Goal: Task Accomplishment & Management: Manage account settings

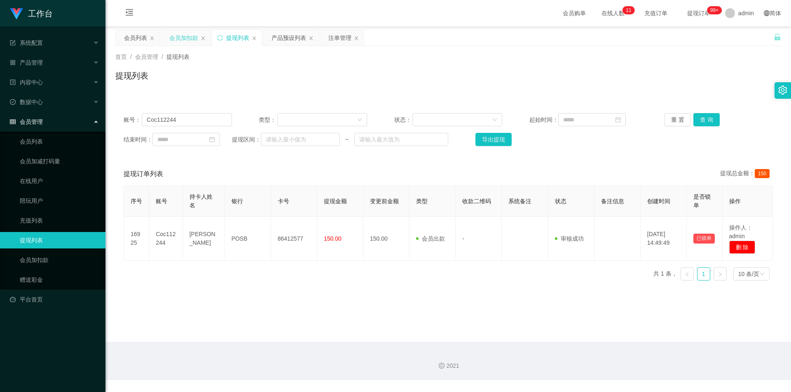
click at [184, 42] on div "会员加扣款" at bounding box center [183, 38] width 29 height 16
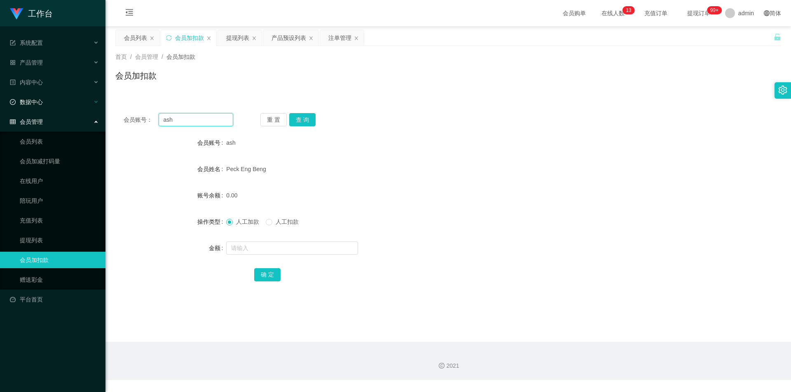
drag, startPoint x: 202, startPoint y: 124, endPoint x: 0, endPoint y: 109, distance: 202.8
click at [0, 109] on section "工作台 系统配置 系统配置列表 管理员列表 管理员分组 支付通道 产品管理 产品列表 产品预设列表 开奖记录 注单管理 即时注单 内容中心 数据中心 会员管理…" at bounding box center [395, 190] width 791 height 380
paste input "86529156"
type input "86529156"
click at [306, 119] on button "查 询" at bounding box center [302, 119] width 26 height 13
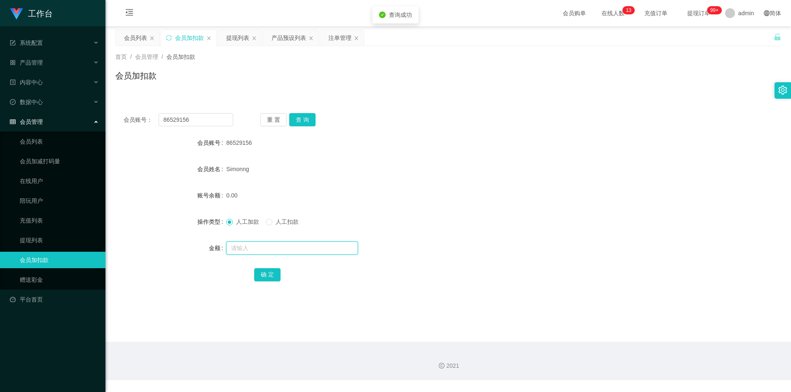
click at [246, 249] on input "text" at bounding box center [292, 248] width 132 height 13
type input "300"
drag, startPoint x: 264, startPoint y: 275, endPoint x: 270, endPoint y: 276, distance: 6.3
click at [264, 275] on button "确 定" at bounding box center [267, 274] width 26 height 13
drag, startPoint x: 563, startPoint y: 180, endPoint x: 571, endPoint y: 175, distance: 9.4
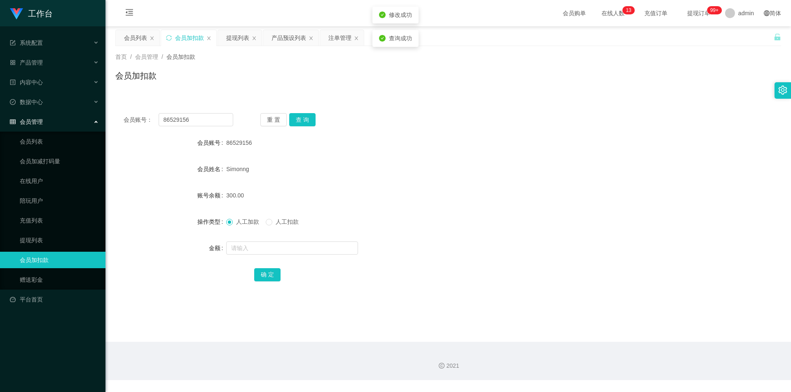
click at [565, 179] on form "会员账号 86529156 会员姓名 [PERSON_NAME] 账号余额 300.00 操作类型 人工加款 人工扣款 金额 确 定" at bounding box center [447, 209] width 665 height 148
drag, startPoint x: 161, startPoint y: 119, endPoint x: 0, endPoint y: 104, distance: 162.1
click at [0, 104] on section "工作台 系统配置 系统配置列表 管理员列表 管理员分组 支付通道 产品管理 产品列表 产品预设列表 开奖记录 注单管理 即时注单 内容中心 数据中心 会员管理…" at bounding box center [395, 190] width 791 height 380
paste input "ash"
type input "ash"
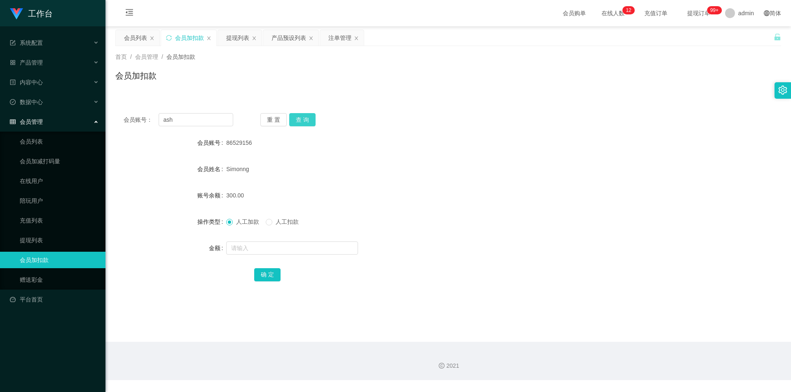
click at [303, 122] on button "查 询" at bounding box center [302, 119] width 26 height 13
click at [241, 253] on input "text" at bounding box center [292, 248] width 132 height 13
type input "+"
type input "100"
click at [271, 280] on button "确 定" at bounding box center [267, 274] width 26 height 13
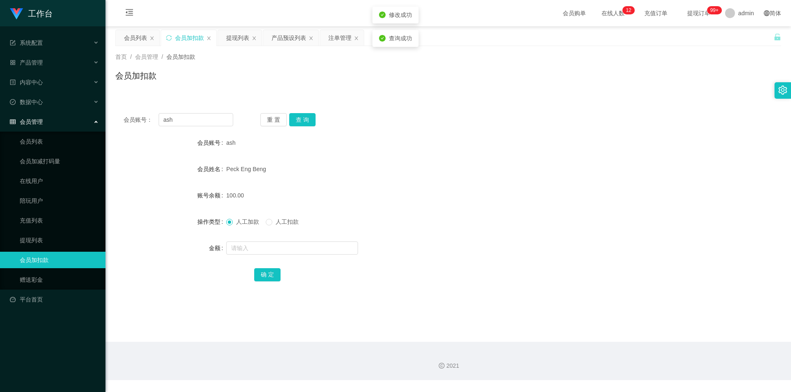
click at [422, 190] on div "100.00" at bounding box center [420, 195] width 388 height 16
click at [422, 189] on div "100.00" at bounding box center [420, 195] width 388 height 16
click at [439, 177] on div "Peck Eng Beng" at bounding box center [420, 169] width 388 height 16
drag, startPoint x: 185, startPoint y: 117, endPoint x: 106, endPoint y: 114, distance: 79.5
click at [106, 114] on main "关闭左侧 关闭右侧 关闭其它 刷新页面 会员列表 会员加扣款 提现列表 产品预设列表 注单管理 首页 / 会员管理 / 会员加扣款 / 会员加扣款 会员账号：…" at bounding box center [447, 184] width 685 height 316
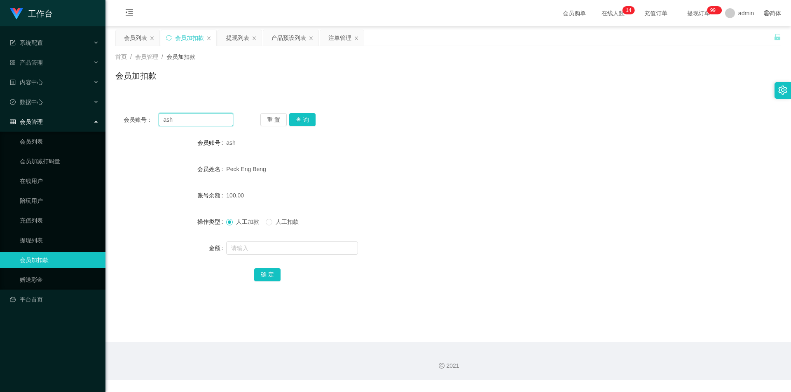
paste input "Zxcvbnmm"
type input "Zxcvbnmm"
click at [303, 116] on button "查 询" at bounding box center [302, 119] width 26 height 13
click at [240, 249] on input "text" at bounding box center [292, 248] width 132 height 13
type input "100"
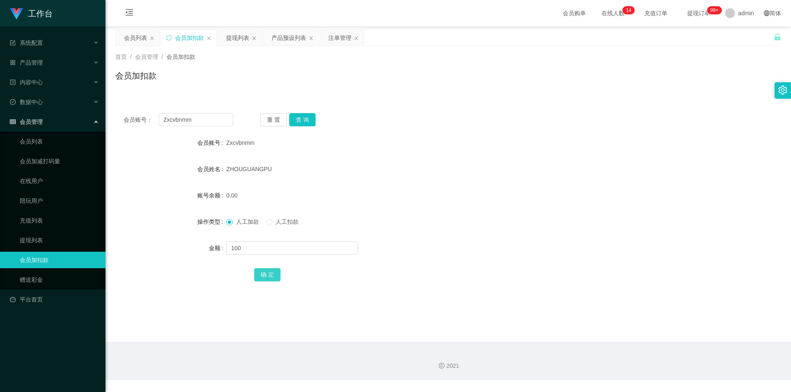
click at [266, 276] on button "确 定" at bounding box center [267, 274] width 26 height 13
click at [565, 178] on form "会员账号 Zxcvbnmm 会员姓名 [PERSON_NAME] 账号余额 100.00 操作类型 人工加款 人工扣款 金额 确 定" at bounding box center [447, 209] width 665 height 148
drag, startPoint x: 201, startPoint y: 118, endPoint x: 0, endPoint y: 95, distance: 202.7
click at [0, 95] on section "工作台 系统配置 系统配置列表 管理员列表 管理员分组 支付通道 产品管理 产品列表 产品预设列表 开奖记录 注单管理 即时注单 内容中心 数据中心 会员管理…" at bounding box center [395, 190] width 791 height 380
paste input "86529156"
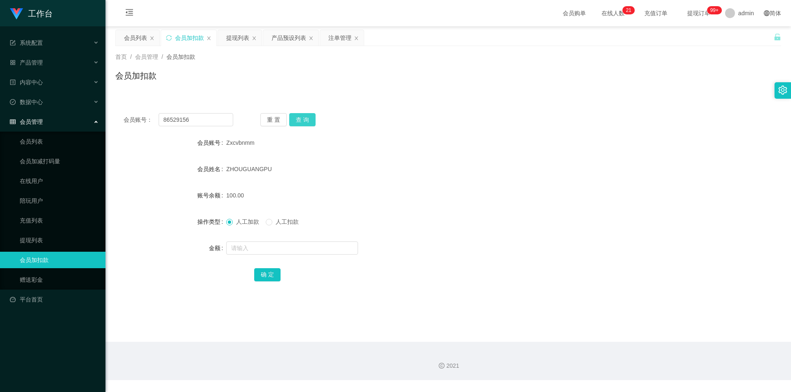
click at [303, 118] on button "查 询" at bounding box center [302, 119] width 26 height 13
click at [308, 118] on button "查 询" at bounding box center [302, 119] width 26 height 13
click at [559, 91] on div "首页 / 会员管理 / 会员加扣款 / 会员加扣款" at bounding box center [447, 70] width 685 height 49
drag, startPoint x: 142, startPoint y: 118, endPoint x: 0, endPoint y: 113, distance: 142.2
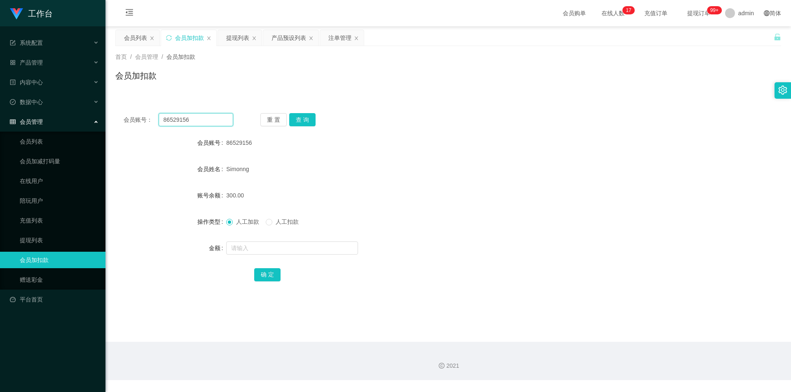
click at [0, 113] on section "工作台 系统配置 系统配置列表 管理员列表 管理员分组 支付通道 产品管理 产品列表 产品预设列表 开奖记录 注单管理 即时注单 内容中心 数据中心 会员管理…" at bounding box center [395, 190] width 791 height 380
paste input "Bonnie8512"
type input "Bonnie8512"
click at [311, 115] on button "查 询" at bounding box center [302, 119] width 26 height 13
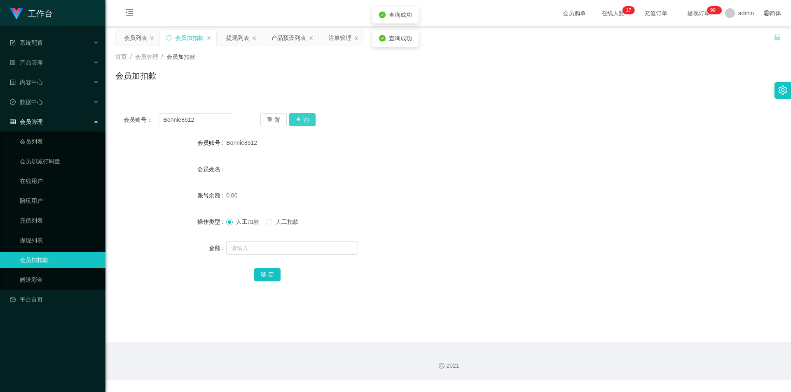
click at [296, 119] on button "查 询" at bounding box center [302, 119] width 26 height 13
click at [340, 33] on div "注单管理" at bounding box center [339, 38] width 23 height 16
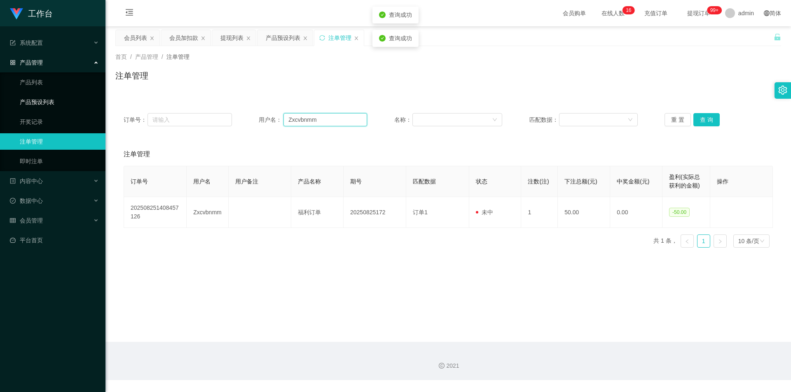
drag, startPoint x: 324, startPoint y: 121, endPoint x: 382, endPoint y: 117, distance: 57.8
click at [39, 97] on section "工作台 系统配置 系统配置列表 管理员列表 管理员分组 支付通道 产品管理 产品列表 产品预设列表 开奖记录 注单管理 即时注单 内容中心 数据中心 会员管理…" at bounding box center [395, 190] width 791 height 380
paste input "Bonnie8512"
type input "Bonnie8512"
click at [700, 118] on button "查 询" at bounding box center [706, 119] width 26 height 13
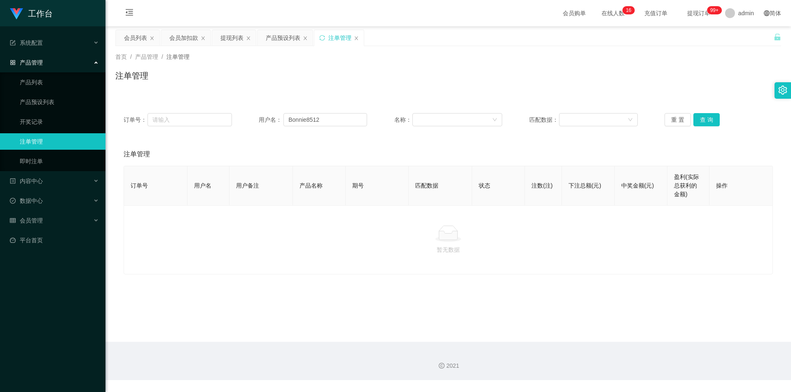
drag, startPoint x: 402, startPoint y: 66, endPoint x: 386, endPoint y: 65, distance: 16.5
click at [402, 66] on div "首页 / 产品管理 / 注单管理 / 注单管理" at bounding box center [447, 71] width 665 height 36
drag, startPoint x: 224, startPoint y: 37, endPoint x: 226, endPoint y: 41, distance: 4.7
click at [224, 37] on div "提现列表" at bounding box center [231, 38] width 23 height 16
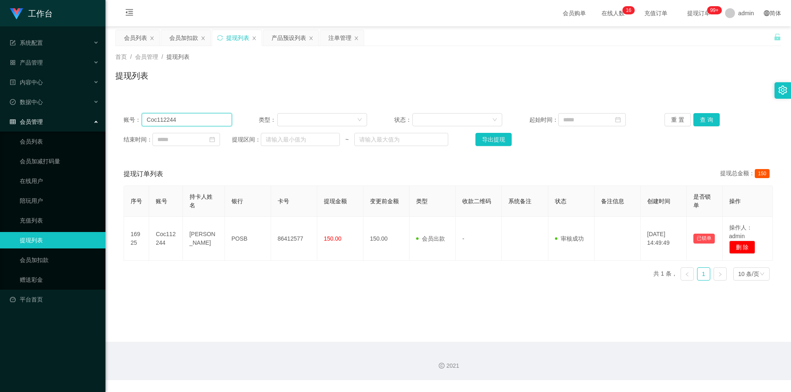
drag, startPoint x: 184, startPoint y: 121, endPoint x: 0, endPoint y: 111, distance: 184.7
click at [0, 111] on section "工作台 系统配置 系统配置列表 管理员列表 管理员分组 支付通道 产品管理 产品列表 产品预设列表 开奖记录 注单管理 即时注单 内容中心 数据中心 会员管理…" at bounding box center [395, 190] width 791 height 380
paste input "Bonnie8512"
type input "Bonnie8512"
click at [698, 117] on button "查 询" at bounding box center [706, 119] width 26 height 13
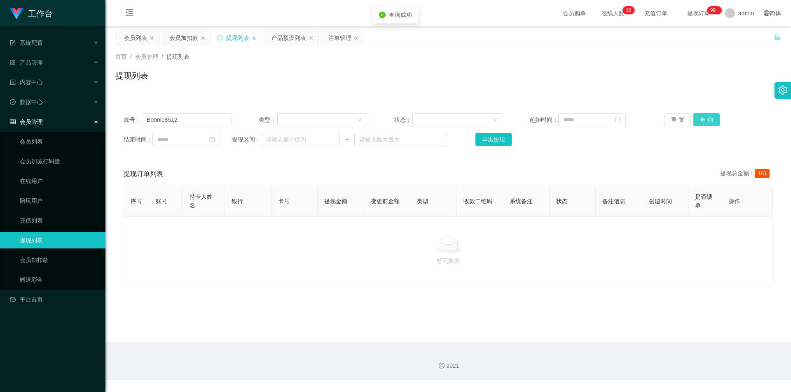
click at [698, 117] on button "查 询" at bounding box center [706, 119] width 26 height 13
click at [467, 77] on div "提现列表" at bounding box center [447, 79] width 665 height 19
click at [171, 39] on div "会员加扣款" at bounding box center [183, 38] width 29 height 16
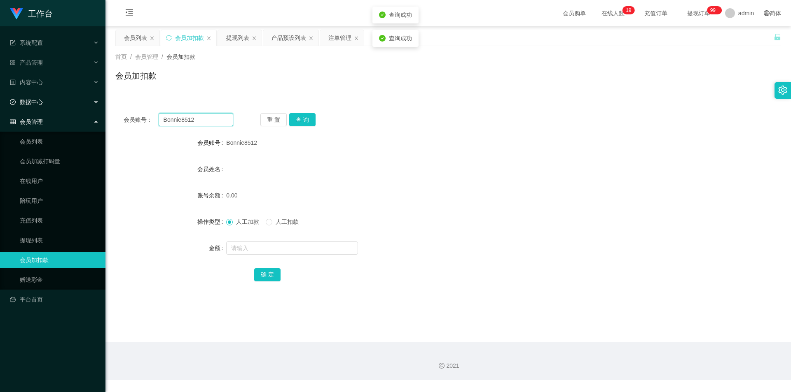
drag, startPoint x: 202, startPoint y: 122, endPoint x: 0, endPoint y: 97, distance: 203.7
click at [0, 97] on section "工作台 系统配置 系统配置列表 管理员列表 管理员分组 支付通道 产品管理 产品列表 产品预设列表 开奖记录 注单管理 即时注单 内容中心 数据中心 会员管理…" at bounding box center [395, 190] width 791 height 380
click at [303, 117] on button "查 询" at bounding box center [302, 119] width 26 height 13
click at [234, 240] on div at bounding box center [420, 248] width 388 height 16
click at [300, 247] on input "text" at bounding box center [292, 248] width 132 height 13
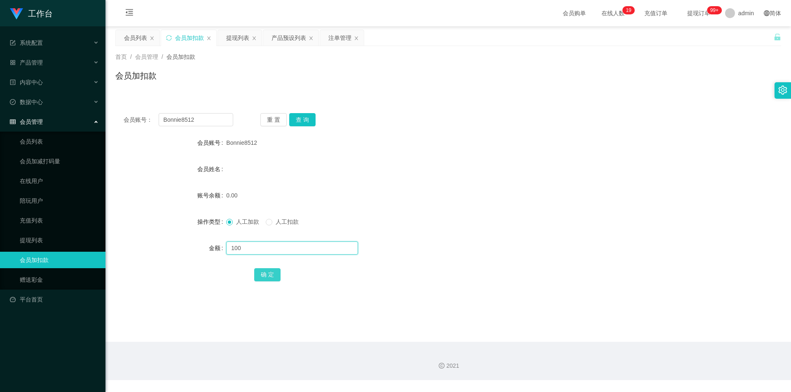
type input "100"
click at [258, 270] on button "确 定" at bounding box center [267, 274] width 26 height 13
click at [510, 163] on div "会员姓名" at bounding box center [447, 169] width 665 height 16
click at [348, 135] on div "Bonnie8512" at bounding box center [420, 143] width 388 height 16
click at [351, 89] on div "首页 / 会员管理 / 会员加扣款 / 会员加扣款" at bounding box center [447, 70] width 685 height 49
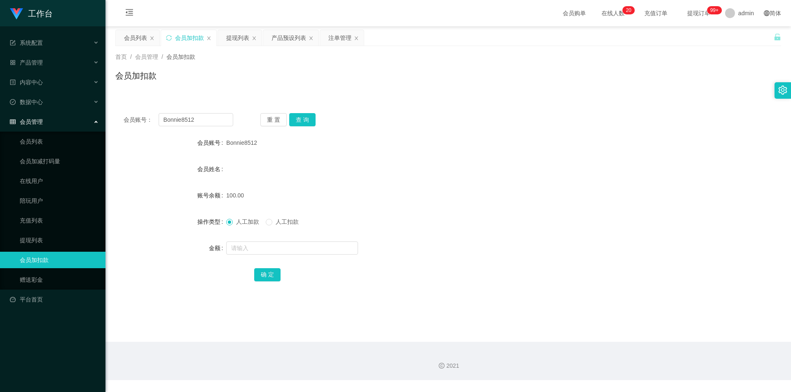
drag, startPoint x: 668, startPoint y: 114, endPoint x: 698, endPoint y: 100, distance: 32.8
click at [670, 113] on div "会员账号： Bonnie8512 重 置 查 询" at bounding box center [447, 119] width 665 height 13
click at [334, 39] on div "注单管理" at bounding box center [339, 38] width 23 height 16
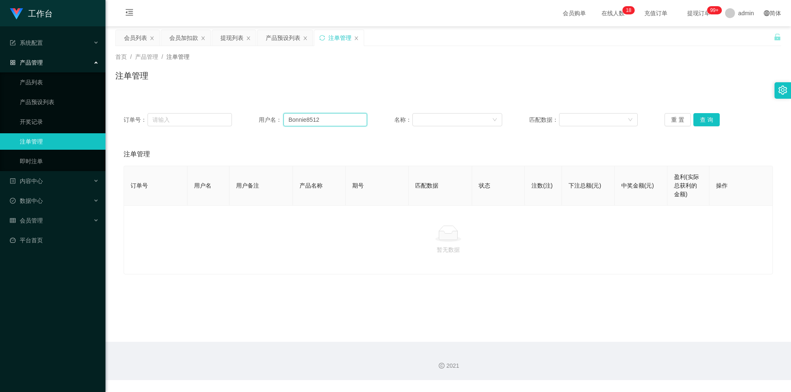
drag, startPoint x: 266, startPoint y: 108, endPoint x: 23, endPoint y: 92, distance: 243.5
click at [0, 91] on section "工作台 系统配置 系统配置列表 管理员列表 管理员分组 支付通道 产品管理 产品列表 产品预设列表 开奖记录 注单管理 即时注单 内容中心 数据中心 会员管理…" at bounding box center [395, 190] width 791 height 380
click at [693, 124] on button "查 询" at bounding box center [706, 119] width 26 height 13
click at [704, 115] on button "查 询" at bounding box center [706, 119] width 26 height 13
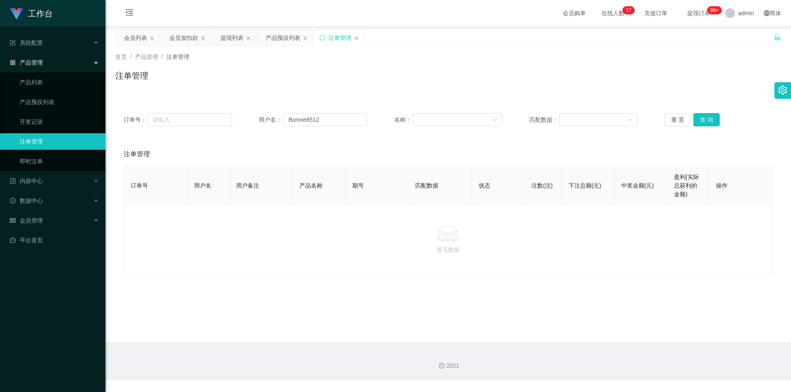
drag, startPoint x: 561, startPoint y: 90, endPoint x: 391, endPoint y: 61, distance: 172.5
click at [561, 90] on div "首页 / 产品管理 / 注单管理 / 注单管理" at bounding box center [447, 70] width 685 height 49
click at [328, 40] on div "注单管理" at bounding box center [338, 38] width 49 height 16
click at [698, 121] on button "查 询" at bounding box center [706, 119] width 26 height 13
drag, startPoint x: 576, startPoint y: 84, endPoint x: 301, endPoint y: 48, distance: 276.6
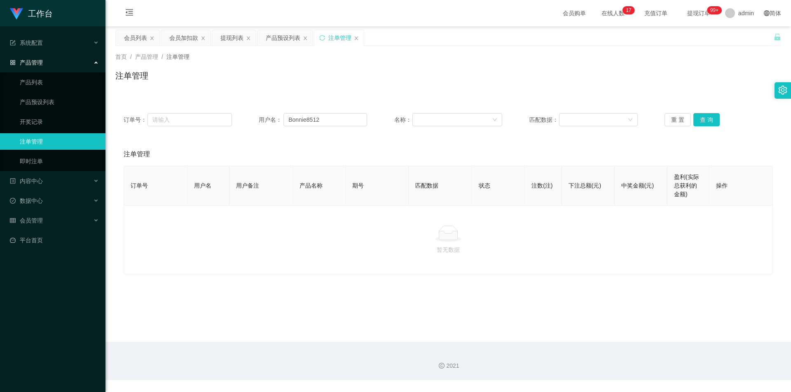
click at [575, 84] on div "注单管理" at bounding box center [447, 79] width 665 height 19
click at [179, 36] on div "会员加扣款" at bounding box center [183, 38] width 29 height 16
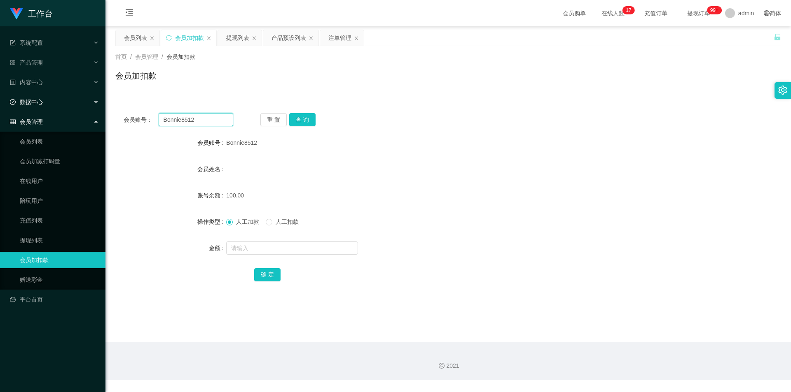
drag, startPoint x: 162, startPoint y: 119, endPoint x: 0, endPoint y: 102, distance: 162.8
click at [0, 102] on section "工作台 系统配置 系统配置列表 管理员列表 管理员分组 支付通道 产品管理 产品列表 产品预设列表 开奖记录 注单管理 即时注单 内容中心 数据中心 会员管理…" at bounding box center [395, 190] width 791 height 380
click at [301, 120] on button "查 询" at bounding box center [302, 119] width 26 height 13
drag, startPoint x: 522, startPoint y: 107, endPoint x: 788, endPoint y: 13, distance: 282.0
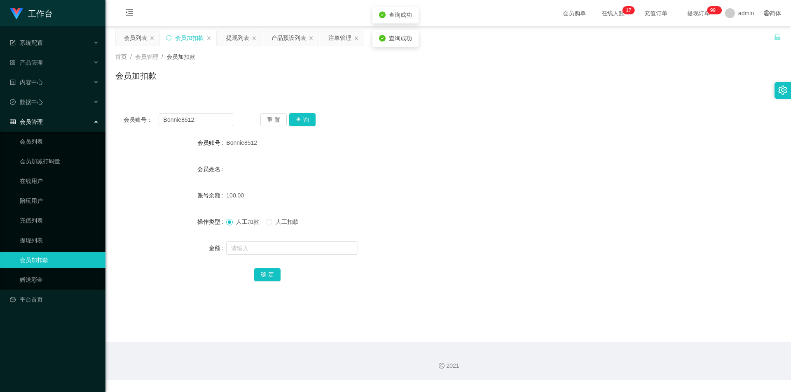
click at [524, 106] on div "会员账号： Bonnie8512 重 置 查 询 会员账号 Bonnie8512 会员姓名 账号余额 100.00 操作类型 人工加款 人工扣款 金额 确 定" at bounding box center [447, 203] width 665 height 196
drag, startPoint x: 199, startPoint y: 121, endPoint x: 4, endPoint y: 70, distance: 202.2
click at [0, 73] on section "工作台 系统配置 系统配置列表 管理员列表 管理员分组 支付通道 产品管理 产品列表 产品预设列表 开奖记录 注单管理 即时注单 内容中心 数据中心 会员管理…" at bounding box center [395, 190] width 791 height 380
click at [303, 118] on button "查 询" at bounding box center [302, 119] width 26 height 13
click at [313, 82] on div "会员加扣款" at bounding box center [447, 79] width 665 height 19
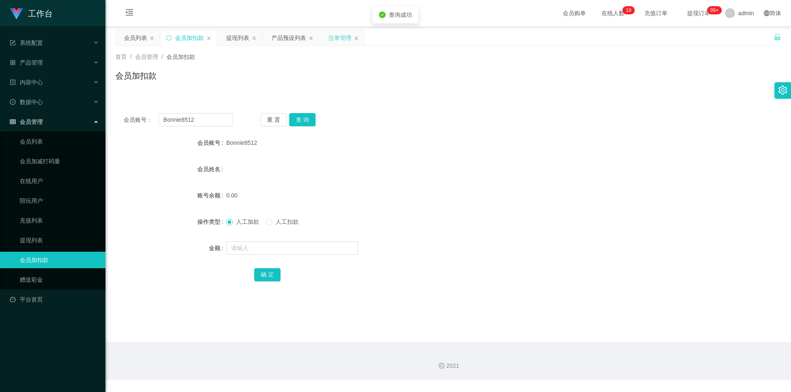
click at [339, 38] on div "注单管理" at bounding box center [339, 38] width 23 height 16
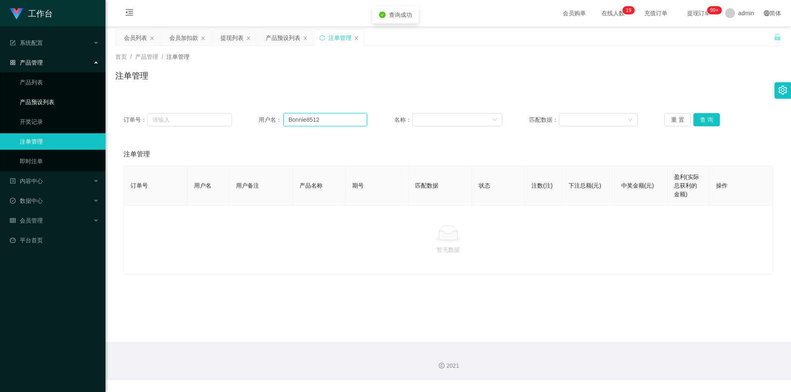
drag, startPoint x: 289, startPoint y: 118, endPoint x: 0, endPoint y: 100, distance: 289.3
click at [0, 100] on section "工作台 系统配置 系统配置列表 管理员列表 管理员分组 支付通道 产品管理 产品列表 产品预设列表 开奖记录 注单管理 即时注单 内容中心 数据中心 会员管理…" at bounding box center [395, 190] width 791 height 380
click at [696, 115] on button "查 询" at bounding box center [706, 119] width 26 height 13
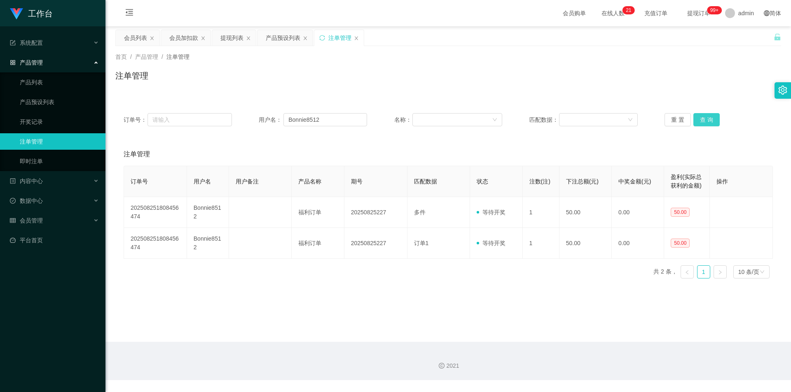
click at [696, 115] on button "查 询" at bounding box center [706, 119] width 26 height 13
click at [637, 83] on div "注单管理" at bounding box center [447, 79] width 665 height 19
click at [638, 80] on div "注单管理" at bounding box center [447, 79] width 665 height 19
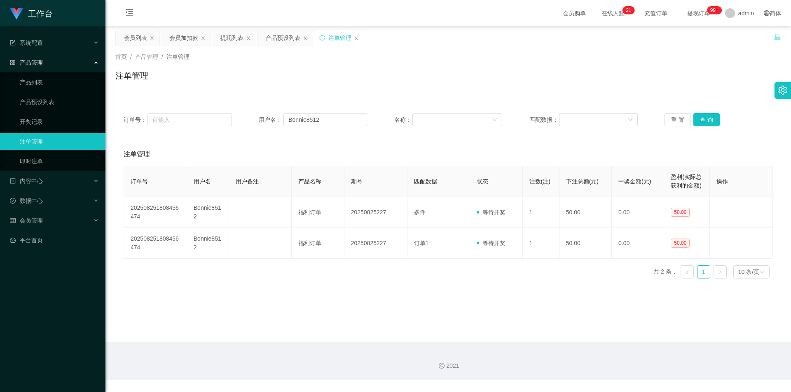
click at [674, 61] on div "首页 / 产品管理 / 注单管理 /" at bounding box center [447, 57] width 665 height 9
drag, startPoint x: 324, startPoint y: 117, endPoint x: 71, endPoint y: 111, distance: 253.3
click at [71, 111] on section "工作台 系统配置 系统配置列表 管理员列表 管理员分组 支付通道 产品管理 产品列表 产品预设列表 开奖记录 注单管理 即时注单 内容中心 数据中心 会员管理…" at bounding box center [395, 190] width 791 height 380
click at [703, 117] on button "查 询" at bounding box center [706, 119] width 26 height 13
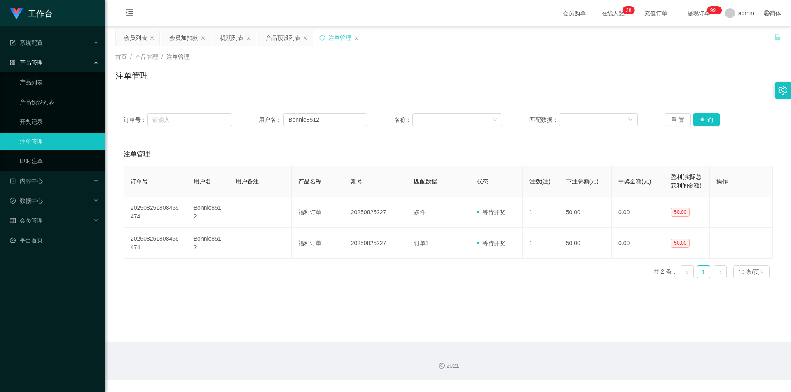
drag, startPoint x: 365, startPoint y: 212, endPoint x: 220, endPoint y: 93, distance: 187.8
click at [220, 93] on div "首页 / 产品管理 / 注单管理 / 注单管理" at bounding box center [447, 70] width 685 height 49
drag, startPoint x: 396, startPoint y: 69, endPoint x: 337, endPoint y: 53, distance: 61.3
click at [396, 69] on div "首页 / 产品管理 / 注单管理 / 注单管理" at bounding box center [447, 71] width 665 height 36
click at [243, 76] on div "注单管理" at bounding box center [447, 79] width 665 height 19
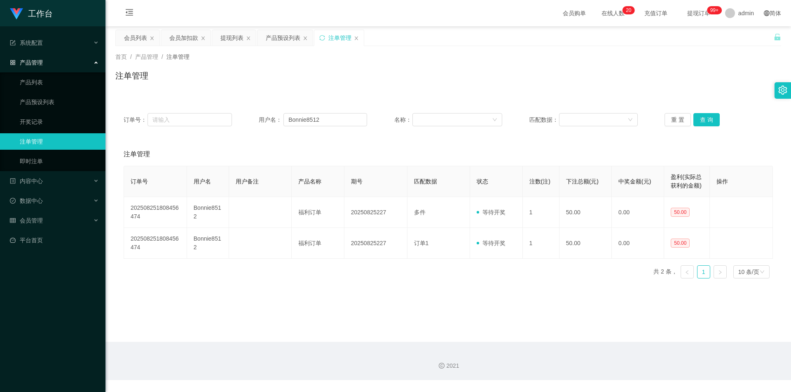
click at [327, 35] on div "注单管理" at bounding box center [338, 38] width 49 height 16
click at [322, 38] on icon "图标: sync" at bounding box center [322, 38] width 6 height 6
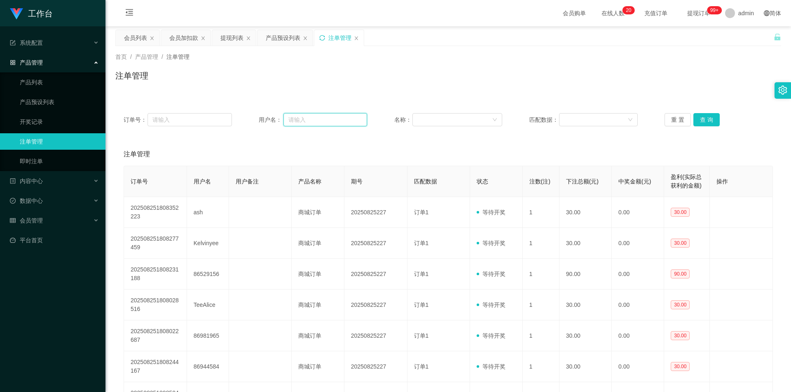
click at [322, 123] on input "text" at bounding box center [325, 119] width 84 height 13
paste input "Bonnie8512"
type input "Bonnie8512"
click at [704, 120] on button "查 询" at bounding box center [706, 119] width 26 height 13
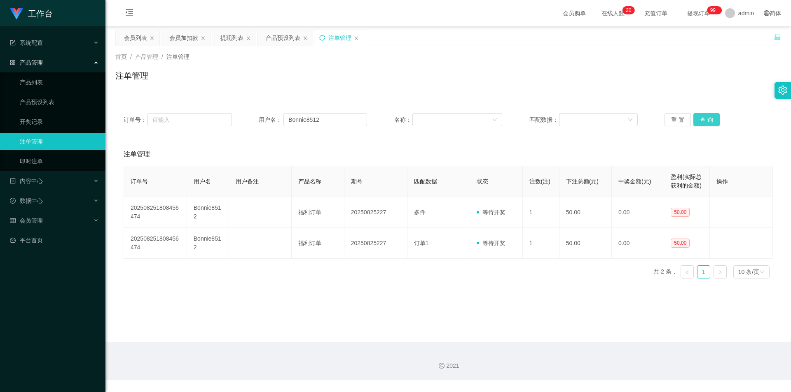
click at [704, 120] on button "查 询" at bounding box center [706, 119] width 26 height 13
click at [687, 97] on div "订单号： 用户名： Bonnie8512 名称： 匹配数据： 重 置 查 询 注单管理 订单号 用户名 用户备注 产品名称 期号 匹配数据 状态 注数(注) …" at bounding box center [447, 190] width 665 height 190
drag, startPoint x: 665, startPoint y: 91, endPoint x: 671, endPoint y: 91, distance: 6.2
click at [665, 91] on div "首页 / 产品管理 / 注单管理 / 注单管理" at bounding box center [447, 70] width 685 height 49
click at [491, 300] on main "关闭左侧 关闭右侧 关闭其它 刷新页面 会员列表 会员加扣款 提现列表 产品预设列表 注单管理 首页 / 产品管理 / 注单管理 / 注单管理 订单号： 用户…" at bounding box center [447, 184] width 685 height 316
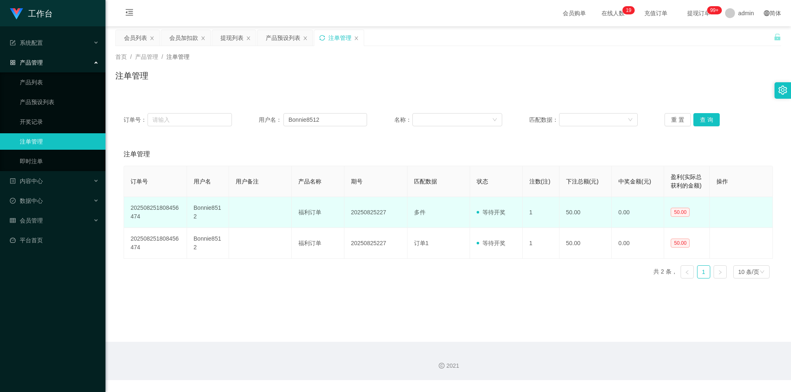
click at [210, 209] on td "Bonnie8512" at bounding box center [208, 212] width 42 height 31
click at [207, 209] on td "Bonnie8512" at bounding box center [208, 212] width 42 height 31
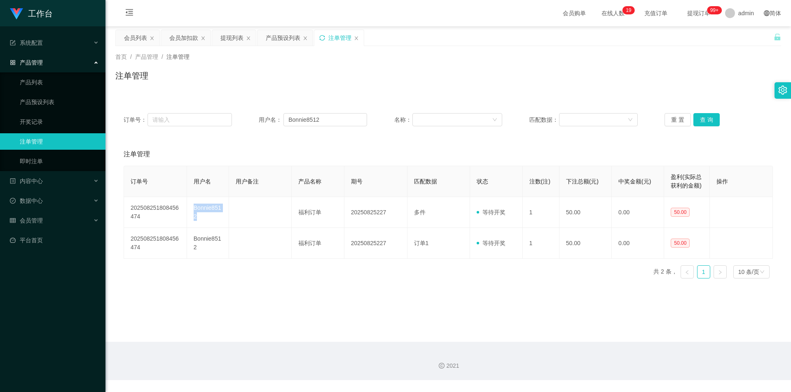
copy td "Bonnie8512"
click at [549, 96] on div "订单号： 用户名： Bonnie8512 名称： 匹配数据： 重 置 查 询 注单管理 订单号 用户名 用户备注 产品名称 期号 匹配数据 状态 注数(注) …" at bounding box center [447, 190] width 665 height 190
click at [544, 90] on div "首页 / 产品管理 / 注单管理 / 注单管理" at bounding box center [447, 70] width 685 height 49
click at [302, 58] on div "首页 / 产品管理 / 注单管理 /" at bounding box center [447, 57] width 665 height 9
click at [566, 84] on div "注单管理" at bounding box center [447, 79] width 665 height 19
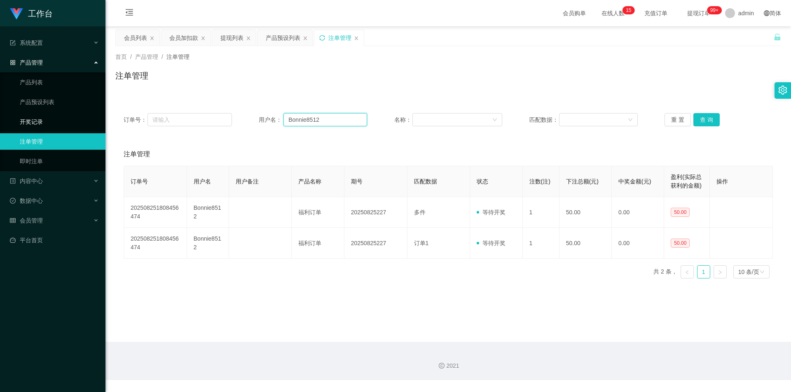
drag, startPoint x: 328, startPoint y: 118, endPoint x: 10, endPoint y: 116, distance: 317.5
click at [12, 117] on section "工作台 系统配置 系统配置列表 管理员列表 管理员分组 支付通道 产品管理 产品列表 产品预设列表 开奖记录 注单管理 即时注单 内容中心 数据中心 会员管理…" at bounding box center [395, 190] width 791 height 380
click at [323, 38] on icon "图标: sync" at bounding box center [322, 38] width 6 height 6
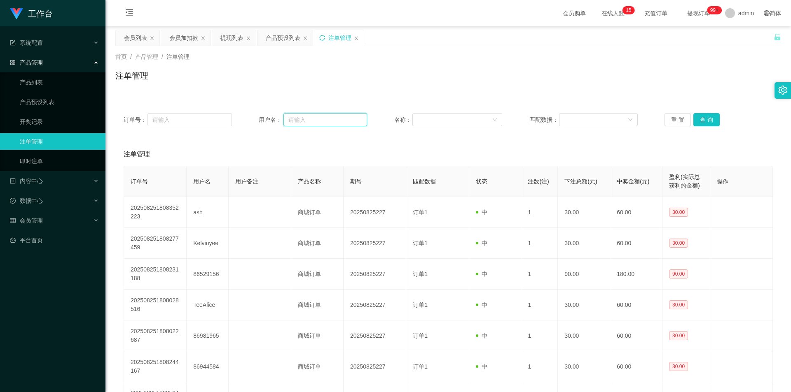
click at [299, 119] on input "text" at bounding box center [325, 119] width 84 height 13
paste input "Bonnie8512"
type input "Bonnie8512"
click at [706, 121] on button "查 询" at bounding box center [706, 119] width 26 height 13
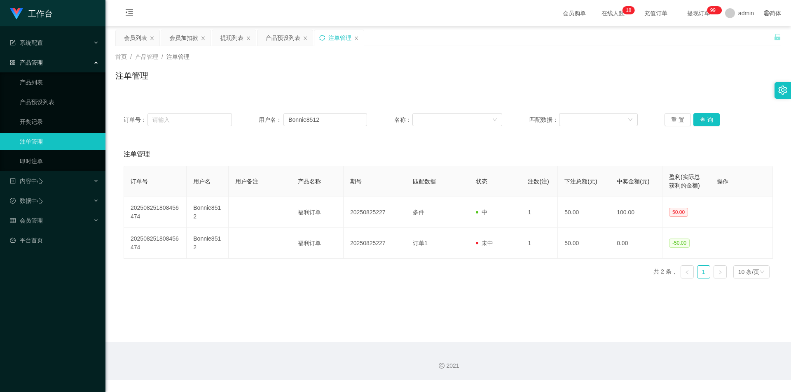
click at [502, 84] on div "注单管理" at bounding box center [447, 79] width 665 height 19
click at [505, 76] on div "注单管理" at bounding box center [447, 79] width 665 height 19
click at [182, 37] on div "会员加扣款" at bounding box center [183, 38] width 29 height 16
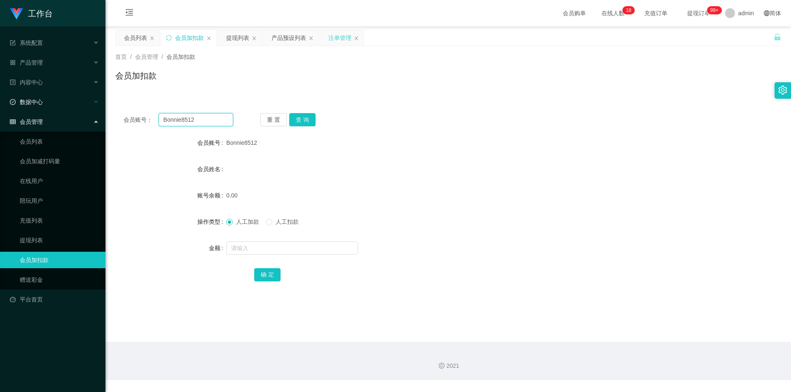
drag, startPoint x: 197, startPoint y: 118, endPoint x: 0, endPoint y: 97, distance: 198.0
click at [0, 97] on section "工作台 系统配置 系统配置列表 管理员列表 管理员分组 支付通道 产品管理 产品列表 产品预设列表 开奖记录 注单管理 即时注单 内容中心 数据中心 会员管理…" at bounding box center [395, 190] width 791 height 380
click at [305, 118] on button "查 询" at bounding box center [302, 119] width 26 height 13
click at [244, 252] on input "text" at bounding box center [292, 248] width 132 height 13
type input "50"
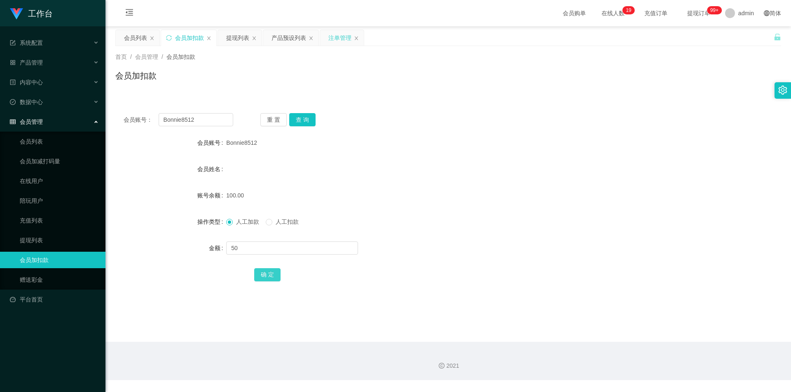
click at [266, 272] on button "确 定" at bounding box center [267, 274] width 26 height 13
click at [575, 145] on div "Bonnie8512" at bounding box center [420, 143] width 388 height 16
drag, startPoint x: 204, startPoint y: 118, endPoint x: 0, endPoint y: 105, distance: 204.2
click at [0, 105] on section "工作台 系统配置 系统配置列表 管理员列表 管理员分组 支付通道 产品管理 产品列表 产品预设列表 开奖记录 注单管理 即时注单 内容中心 数据中心 会员管理…" at bounding box center [395, 190] width 791 height 380
paste input "ash"
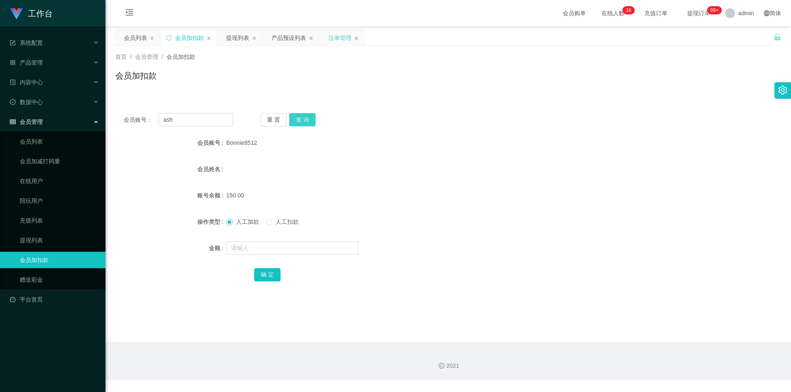
click at [306, 119] on button "查 询" at bounding box center [302, 119] width 26 height 13
drag, startPoint x: 181, startPoint y: 121, endPoint x: 36, endPoint y: 117, distance: 145.0
click at [36, 117] on section "工作台 系统配置 系统配置列表 管理员列表 管理员分组 支付通道 产品管理 产品列表 产品预设列表 开奖记录 注单管理 即时注单 内容中心 数据中心 会员管理…" at bounding box center [395, 190] width 791 height 380
paste input "86529156"
click at [304, 123] on button "查 询" at bounding box center [302, 119] width 26 height 13
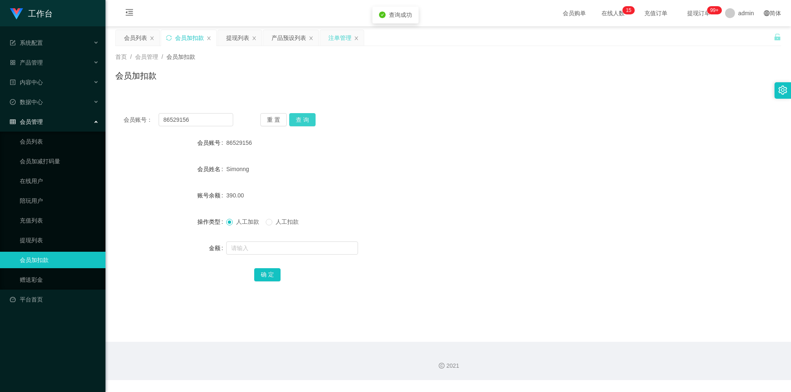
click at [304, 120] on button "查 询" at bounding box center [302, 119] width 26 height 13
drag, startPoint x: 548, startPoint y: 107, endPoint x: 709, endPoint y: 18, distance: 183.9
click at [549, 107] on div "会员账号： 86529156 重 置 查 询 会员账号 86529156 会员姓名 Simonng 账号余额 390.00 操作类型 人工加款 人工扣款 金额…" at bounding box center [447, 203] width 665 height 196
click at [0, 113] on section "工作台 系统配置 系统配置列表 管理员列表 管理员分组 支付通道 产品管理 产品列表 产品预设列表 开奖记录 注单管理 即时注单 内容中心 数据中心 会员管理…" at bounding box center [395, 190] width 791 height 380
paste input "Zxcvbnmm"
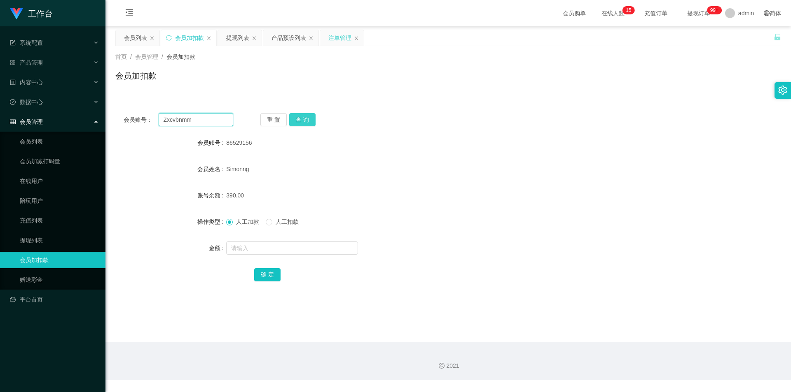
type input "Zxcvbnmm"
click at [303, 119] on button "查 询" at bounding box center [302, 119] width 26 height 13
click at [300, 119] on button "查 询" at bounding box center [302, 119] width 26 height 13
drag, startPoint x: 546, startPoint y: 101, endPoint x: 707, endPoint y: 19, distance: 180.9
click at [549, 101] on div "会员账号： Zxcvbnmm 重 置 查 询 会员账号 Zxcvbnmm 会员姓名 ZHOUGUANGPU 账号余额 130.00 操作类型 人工加款 人工扣…" at bounding box center [447, 198] width 665 height 206
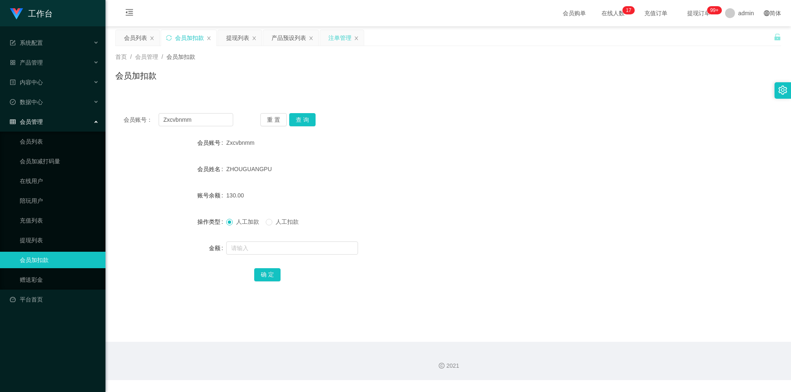
click at [387, 194] on div "130.00" at bounding box center [420, 195] width 388 height 16
drag, startPoint x: 204, startPoint y: 121, endPoint x: 0, endPoint y: 89, distance: 206.4
click at [0, 87] on section "工作台 系统配置 系统配置列表 管理员列表 管理员分组 支付通道 产品管理 产品列表 产品预设列表 开奖记录 注单管理 即时注单 内容中心 数据中心 会员管理…" at bounding box center [395, 190] width 791 height 380
click at [239, 82] on div "会员加扣款" at bounding box center [447, 79] width 665 height 19
click at [236, 39] on div "提现列表" at bounding box center [237, 38] width 23 height 16
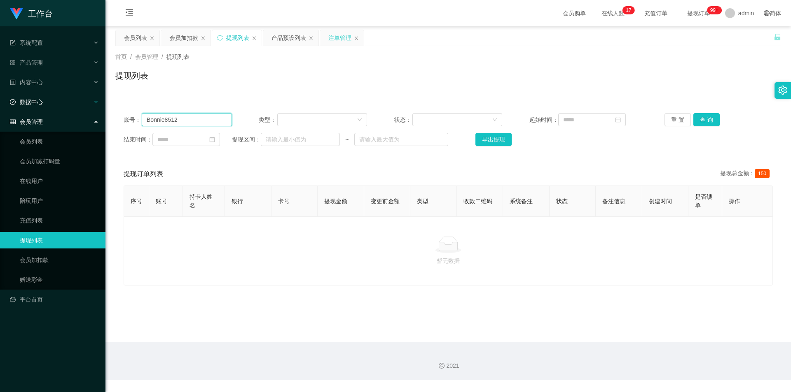
drag, startPoint x: 8, startPoint y: 122, endPoint x: 0, endPoint y: 105, distance: 19.2
click at [0, 105] on section "工作台 系统配置 系统配置列表 管理员列表 管理员分组 支付通道 产品管理 产品列表 产品预设列表 开奖记录 注单管理 即时注单 内容中心 数据中心 会员管理…" at bounding box center [395, 190] width 791 height 380
paste input "Zxcvbnmm"
click at [707, 119] on button "查 询" at bounding box center [706, 119] width 26 height 13
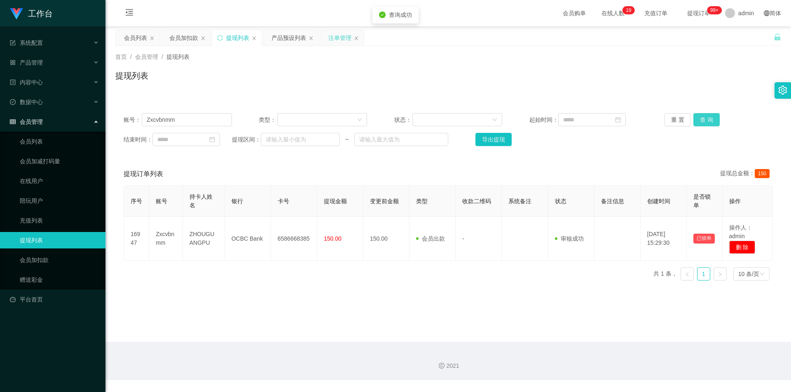
click at [704, 121] on button "查 询" at bounding box center [706, 119] width 26 height 13
click at [702, 91] on div "首页 / 会员管理 / 提现列表 / 提现列表" at bounding box center [447, 70] width 685 height 49
click at [0, 84] on section "工作台 系统配置 系统配置列表 管理员列表 管理员分组 支付通道 产品管理 产品列表 产品预设列表 开奖记录 注单管理 即时注单 内容中心 数据中心 会员管理…" at bounding box center [395, 190] width 791 height 380
paste input "ash"
click at [705, 117] on button "查 询" at bounding box center [706, 119] width 26 height 13
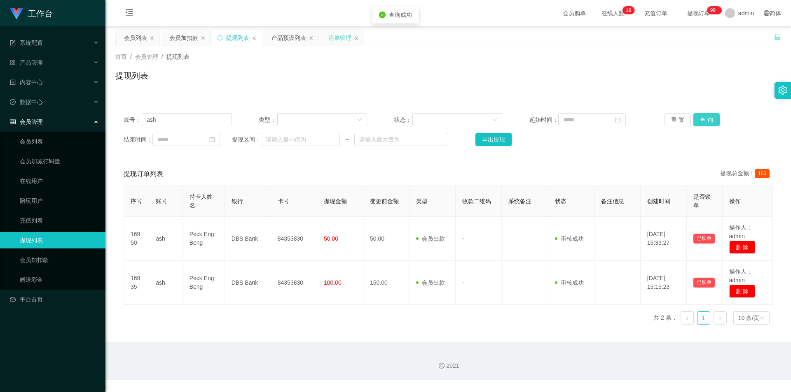
click at [698, 117] on button "查 询" at bounding box center [706, 119] width 26 height 13
click at [359, 75] on div "提现列表" at bounding box center [447, 79] width 665 height 19
click at [672, 77] on div "提现列表" at bounding box center [447, 79] width 665 height 19
drag, startPoint x: 164, startPoint y: 116, endPoint x: 28, endPoint y: 114, distance: 135.9
click at [28, 114] on section "工作台 系统配置 系统配置列表 管理员列表 管理员分组 支付通道 产品管理 产品列表 产品预设列表 开奖记录 注单管理 即时注单 内容中心 数据中心 会员管理…" at bounding box center [395, 190] width 791 height 380
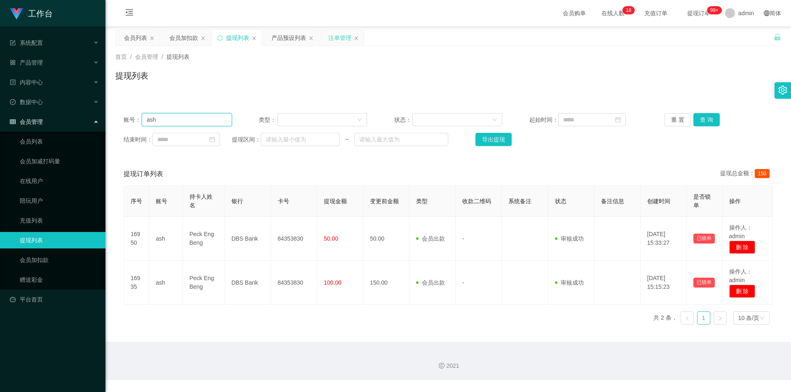
paste input "86529156"
click at [700, 119] on button "查 询" at bounding box center [706, 119] width 26 height 13
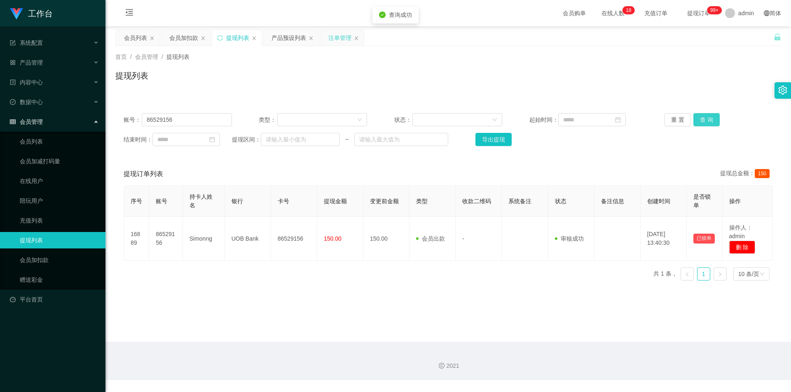
click at [700, 118] on button "查 询" at bounding box center [706, 119] width 26 height 13
drag, startPoint x: 705, startPoint y: 78, endPoint x: 726, endPoint y: 2, distance: 78.9
click at [706, 77] on div "提现列表" at bounding box center [447, 79] width 665 height 19
drag, startPoint x: 161, startPoint y: 119, endPoint x: 0, endPoint y: 107, distance: 161.5
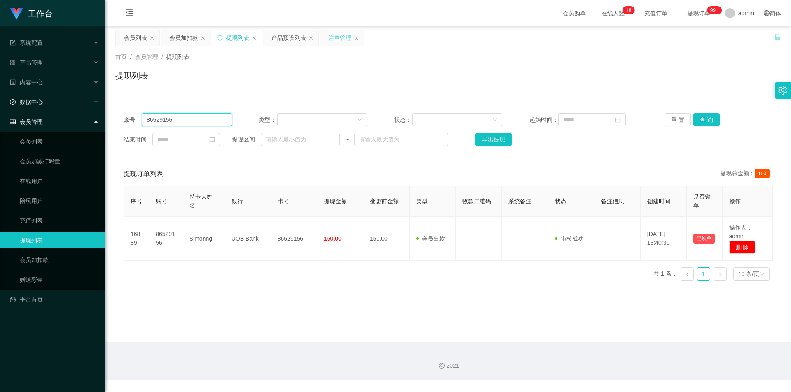
click at [0, 107] on section "工作台 系统配置 系统配置列表 管理员列表 管理员分组 支付通道 产品管理 产品列表 产品预设列表 开奖记录 注单管理 即时注单 内容中心 数据中心 会员管理…" at bounding box center [395, 190] width 791 height 380
paste input "Zxcvbnmm"
drag, startPoint x: 707, startPoint y: 112, endPoint x: 699, endPoint y: 119, distance: 11.4
click at [704, 115] on div "账号： Zxcvbnmm 类型： 状态： 起始时间： 重 置 查 询 结束时间： 提现区间： ~ 导出提现" at bounding box center [447, 129] width 665 height 49
click at [699, 119] on button "查 询" at bounding box center [706, 119] width 26 height 13
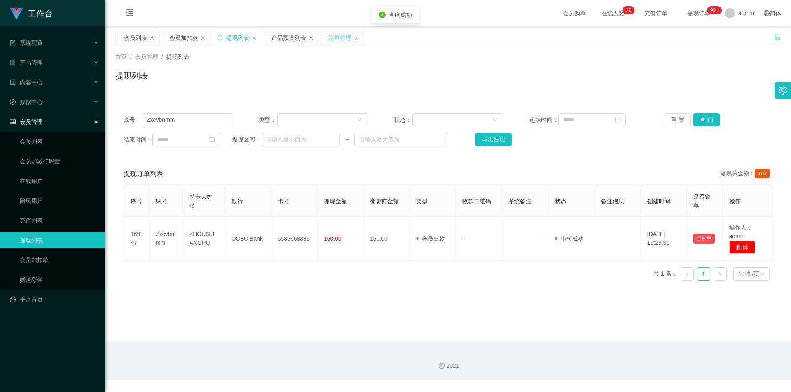
click at [700, 106] on div "账号： Zxcvbnmm 类型： 状态： 起始时间： 重 置 查 询 结束时间： 提现区间： ~ 导出提现" at bounding box center [447, 129] width 665 height 49
drag, startPoint x: 704, startPoint y: 72, endPoint x: 738, endPoint y: 10, distance: 70.8
click at [704, 71] on div "提现列表" at bounding box center [447, 79] width 665 height 19
drag, startPoint x: 203, startPoint y: 122, endPoint x: 0, endPoint y: 100, distance: 204.1
click at [0, 100] on section "工作台 系统配置 系统配置列表 管理员列表 管理员分组 支付通道 产品管理 产品列表 产品预设列表 开奖记录 注单管理 即时注单 内容中心 数据中心 会员管理…" at bounding box center [395, 190] width 791 height 380
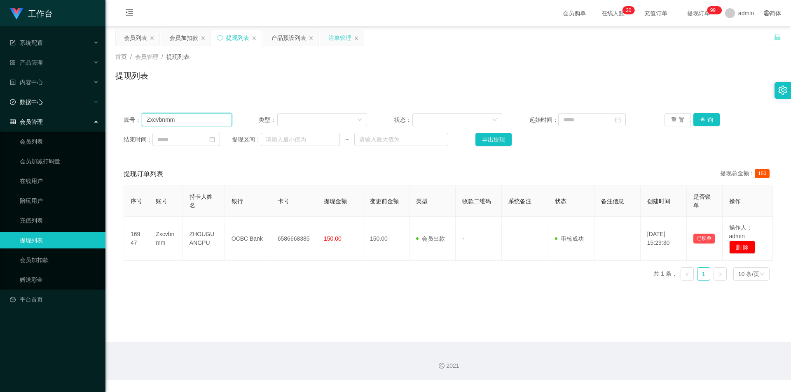
paste input "ash"
click at [703, 114] on button "查 询" at bounding box center [706, 119] width 26 height 13
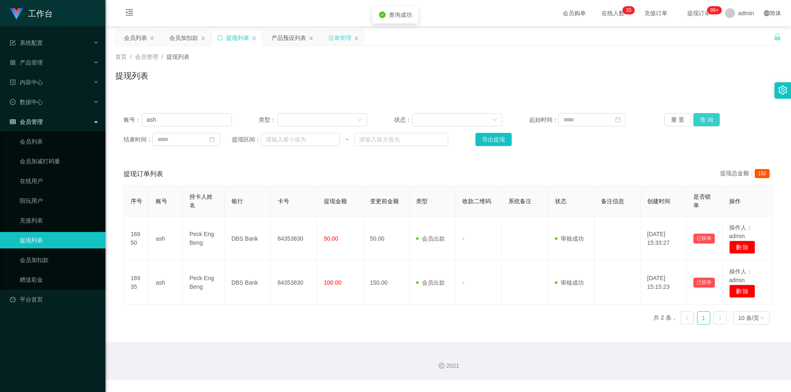
click at [703, 114] on button "查 询" at bounding box center [706, 119] width 26 height 13
drag, startPoint x: 716, startPoint y: 62, endPoint x: 730, endPoint y: 0, distance: 63.8
click at [717, 58] on div "首页 / 会员管理 / 提现列表 / 提现列表" at bounding box center [447, 71] width 665 height 36
drag, startPoint x: 182, startPoint y: 119, endPoint x: 0, endPoint y: 93, distance: 183.4
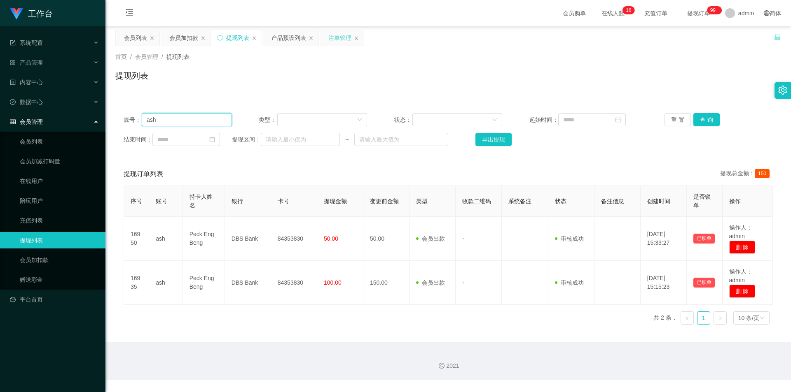
click at [0, 93] on section "工作台 系统配置 系统配置列表 管理员列表 管理员分组 支付通道 产品管理 产品列表 产品预设列表 开奖记录 注单管理 即时注单 内容中心 数据中心 会员管理…" at bounding box center [395, 190] width 791 height 380
paste input "86529156"
click at [701, 117] on button "查 询" at bounding box center [706, 119] width 26 height 13
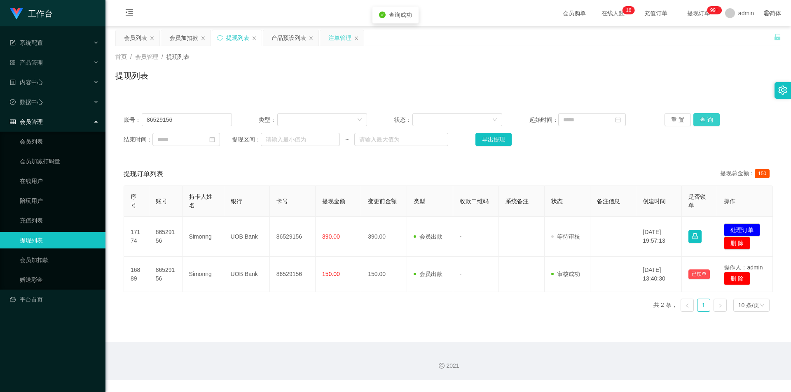
click at [701, 117] on button "查 询" at bounding box center [706, 119] width 26 height 13
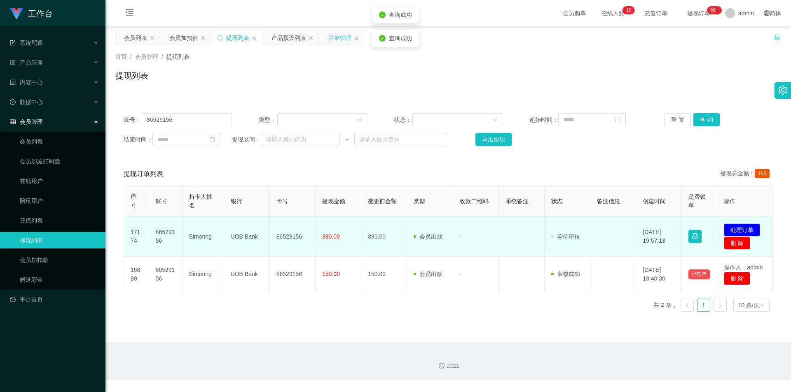
click at [298, 237] on td "86529156" at bounding box center [293, 237] width 46 height 40
copy td "86529156"
click at [741, 229] on button "处理订单" at bounding box center [742, 230] width 36 height 13
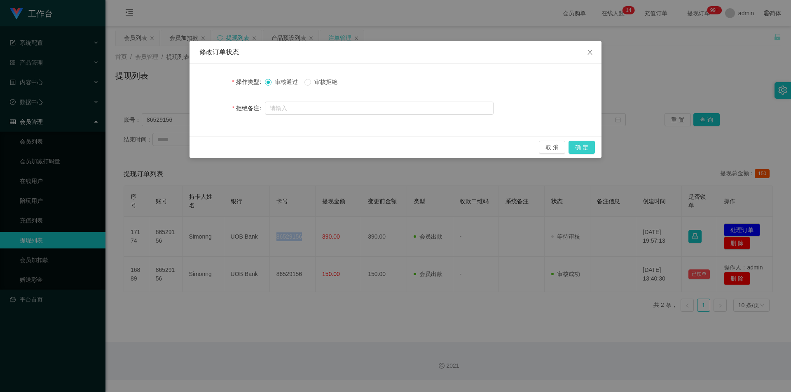
click at [582, 149] on button "确 定" at bounding box center [581, 147] width 26 height 13
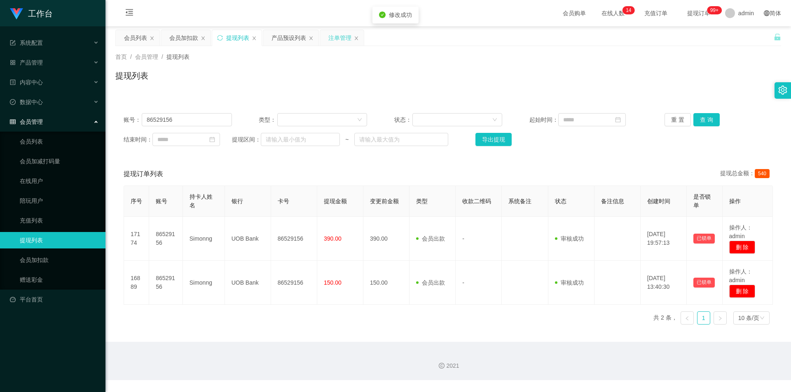
click at [640, 75] on div "提现列表" at bounding box center [447, 79] width 665 height 19
drag, startPoint x: 184, startPoint y: 116, endPoint x: 18, endPoint y: 107, distance: 166.6
click at [18, 107] on section "工作台 系统配置 系统配置列表 管理员列表 管理员分组 支付通道 产品管理 产品列表 产品预设列表 开奖记录 注单管理 即时注单 内容中心 数据中心 会员管理…" at bounding box center [395, 190] width 791 height 380
paste input "Zxcvbnmm"
click at [705, 119] on button "查 询" at bounding box center [706, 119] width 26 height 13
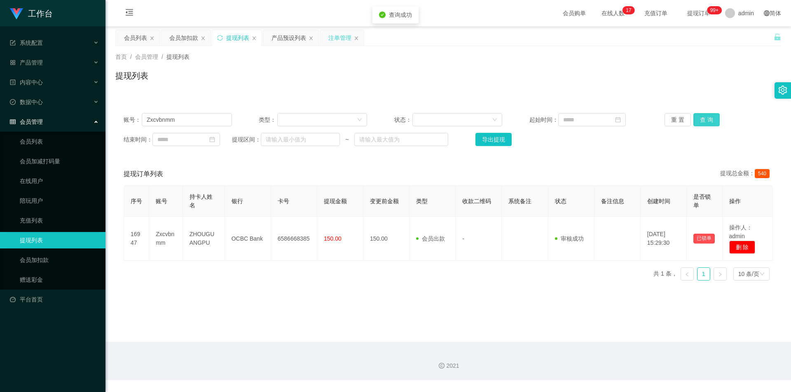
click at [705, 119] on button "查 询" at bounding box center [706, 119] width 26 height 13
click at [732, 73] on div "提现列表" at bounding box center [447, 79] width 665 height 19
drag, startPoint x: 198, startPoint y: 117, endPoint x: 0, endPoint y: 95, distance: 199.8
click at [0, 95] on section "工作台 系统配置 系统配置列表 管理员列表 管理员分组 支付通道 产品管理 产品列表 产品预设列表 开奖记录 注单管理 即时注单 内容中心 数据中心 会员管理…" at bounding box center [395, 190] width 791 height 380
click at [699, 117] on button "查 询" at bounding box center [706, 119] width 26 height 13
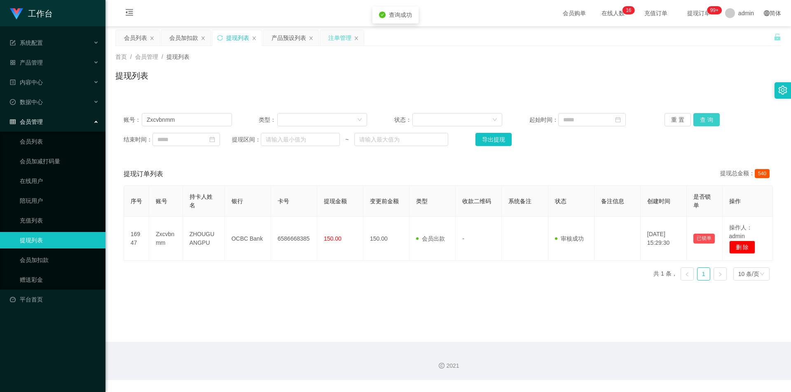
click at [699, 117] on button "查 询" at bounding box center [706, 119] width 26 height 13
click at [707, 60] on div "首页 / 会员管理 / 提现列表 /" at bounding box center [447, 57] width 665 height 9
drag, startPoint x: 82, startPoint y: 114, endPoint x: 0, endPoint y: 104, distance: 83.1
click at [0, 104] on section "工作台 系统配置 系统配置列表 管理员列表 管理员分组 支付通道 产品管理 产品列表 产品预设列表 开奖记录 注单管理 即时注单 内容中心 数据中心 会员管理…" at bounding box center [395, 190] width 791 height 380
paste input "ash"
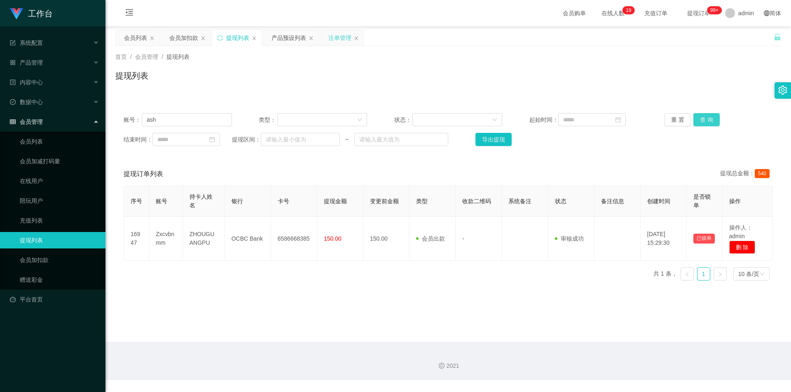
click at [698, 117] on button "查 询" at bounding box center [706, 119] width 26 height 13
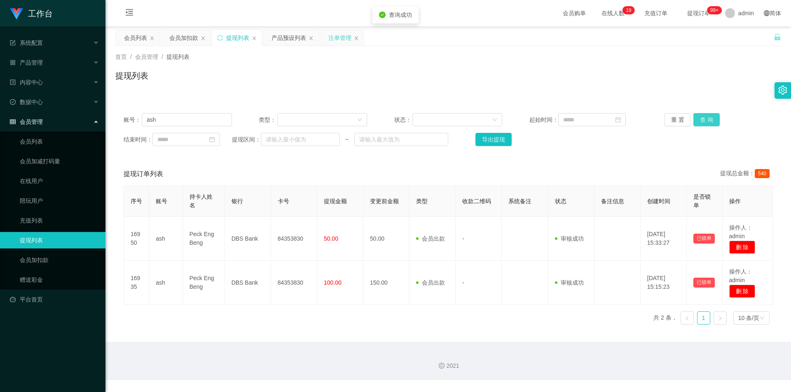
click at [698, 117] on button "查 询" at bounding box center [706, 119] width 26 height 13
drag, startPoint x: 703, startPoint y: 62, endPoint x: 729, endPoint y: 3, distance: 64.3
click at [705, 60] on div "首页 / 会员管理 / 提现列表 / 提现列表" at bounding box center [447, 71] width 665 height 36
click at [228, 37] on div "提现列表" at bounding box center [237, 38] width 23 height 16
drag, startPoint x: 182, startPoint y: 118, endPoint x: 210, endPoint y: 116, distance: 28.1
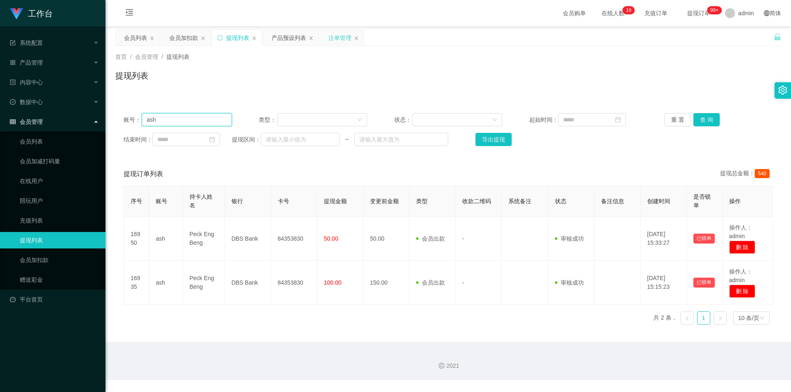
click at [5, 109] on section "工作台 系统配置 系统配置列表 管理员列表 管理员分组 支付通道 产品管理 产品列表 产品预设列表 开奖记录 注单管理 即时注单 内容中心 数据中心 会员管理…" at bounding box center [395, 190] width 791 height 380
click at [705, 119] on button "查 询" at bounding box center [706, 119] width 26 height 13
click at [714, 71] on div "提现列表" at bounding box center [447, 79] width 665 height 19
drag, startPoint x: 63, startPoint y: 124, endPoint x: 31, endPoint y: 122, distance: 31.8
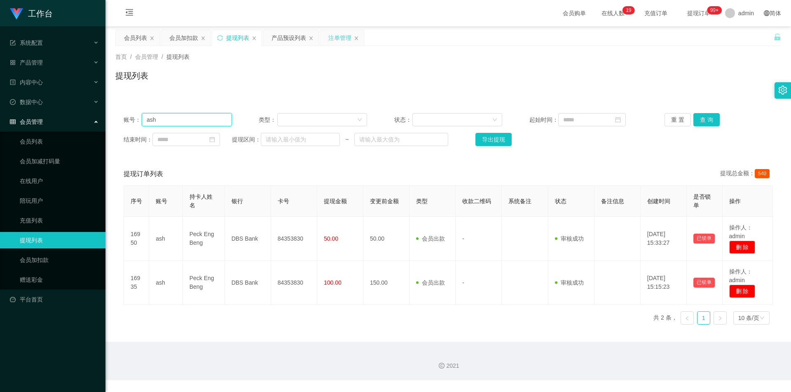
click at [31, 122] on section "工作台 系统配置 系统配置列表 管理员列表 管理员分组 支付通道 产品管理 产品列表 产品预设列表 开奖记录 注单管理 即时注单 内容中心 数据中心 会员管理…" at bounding box center [395, 190] width 791 height 380
paste input "Zxcvbnmm"
click at [698, 119] on button "查 询" at bounding box center [706, 119] width 26 height 13
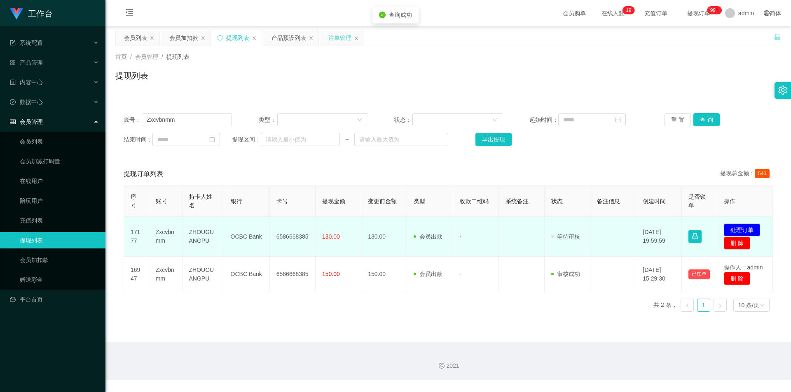
click at [290, 235] on td "6586668385" at bounding box center [293, 237] width 46 height 40
click at [743, 233] on button "处理订单" at bounding box center [742, 230] width 36 height 13
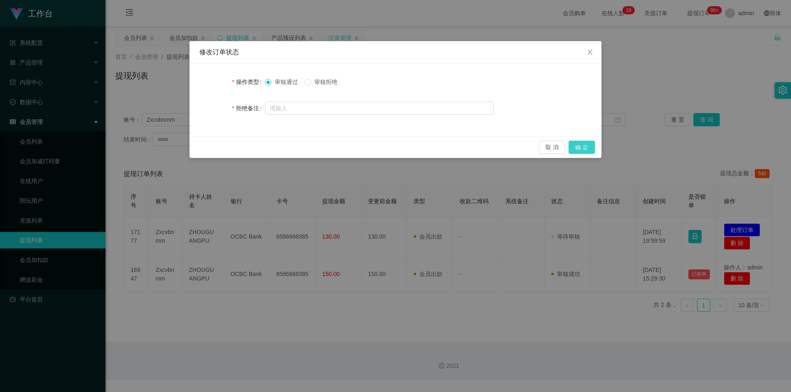
click at [581, 148] on button "确 定" at bounding box center [581, 147] width 26 height 13
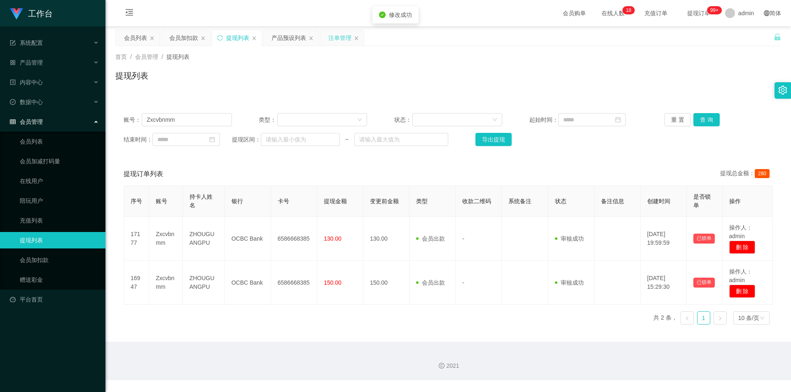
click at [698, 75] on div "工作台 系统配置 系统配置列表 管理员列表 管理员分组 支付通道 产品管理 产品列表 产品预设列表 开奖记录 注单管理 即时注单 内容中心 数据中心 会员管理…" at bounding box center [395, 196] width 791 height 392
click at [230, 39] on div "提现列表" at bounding box center [237, 38] width 23 height 16
drag, startPoint x: 176, startPoint y: 121, endPoint x: 0, endPoint y: 99, distance: 177.2
click at [0, 99] on section "工作台 系统配置 系统配置列表 管理员列表 管理员分组 支付通道 产品管理 产品列表 产品预设列表 开奖记录 注单管理 即时注单 内容中心 数据中心 会员管理…" at bounding box center [395, 190] width 791 height 380
paste input "Bonnie8512"
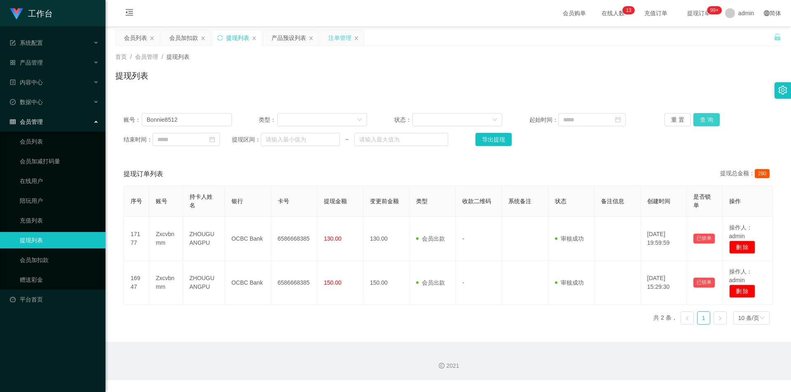
click at [703, 120] on button "查 询" at bounding box center [706, 119] width 26 height 13
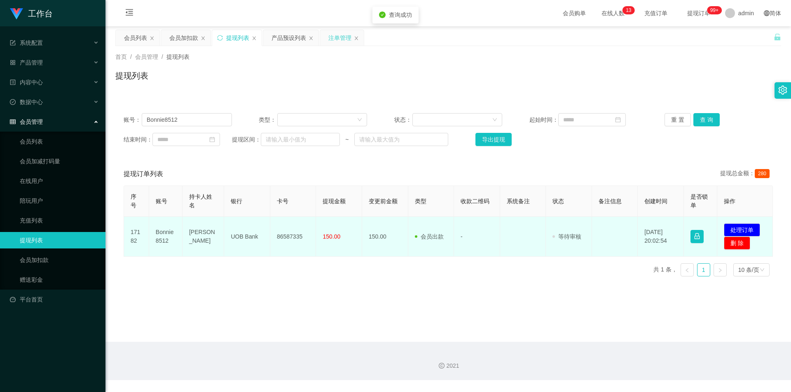
click at [284, 234] on td "86587335" at bounding box center [293, 237] width 46 height 40
copy td "86587335"
click at [737, 227] on button "处理订单" at bounding box center [742, 230] width 36 height 13
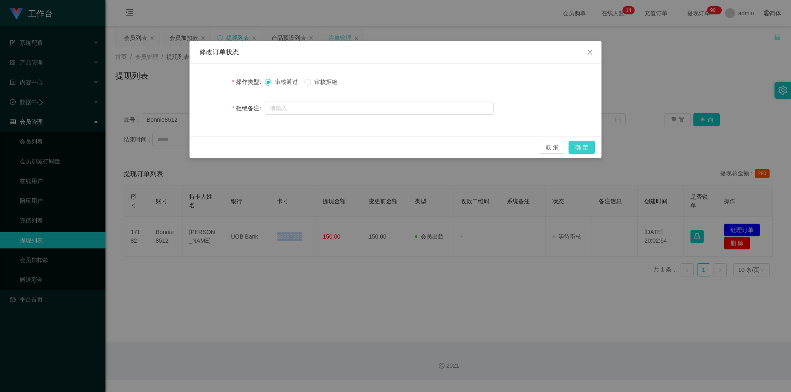
click at [593, 145] on button "确 定" at bounding box center [581, 147] width 26 height 13
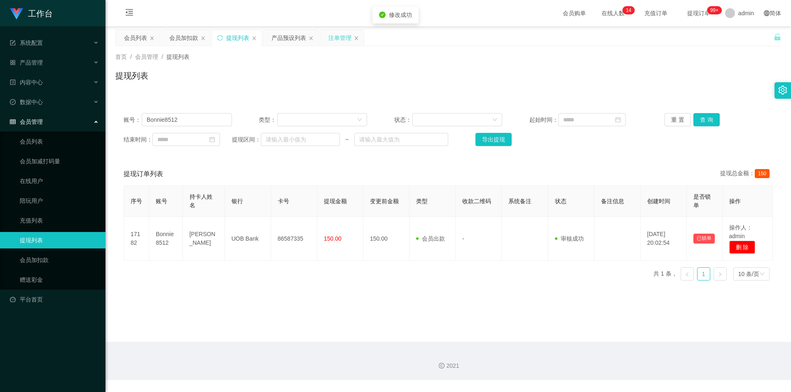
click at [718, 62] on div "首页 / 会员管理 / 提现列表 / 提现列表" at bounding box center [447, 71] width 665 height 36
drag, startPoint x: 189, startPoint y: 120, endPoint x: 0, endPoint y: 92, distance: 190.6
click at [0, 92] on section "工作台 系统配置 系统配置列表 管理员列表 管理员分组 支付通道 产品管理 产品列表 产品预设列表 开奖记录 注单管理 即时注单 内容中心 数据中心 会员管理…" at bounding box center [395, 190] width 791 height 380
paste input "ash"
type input "ash"
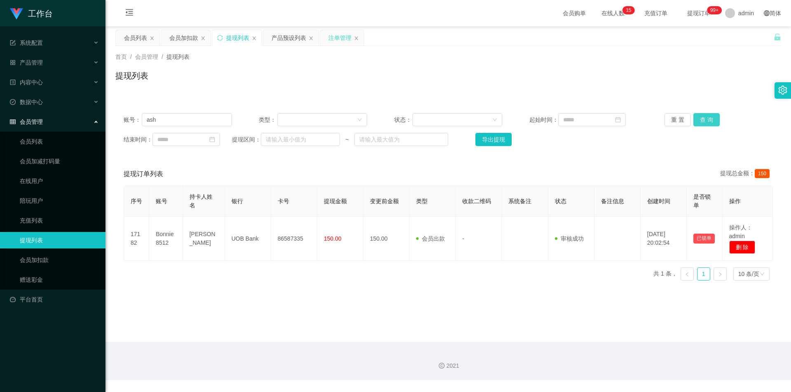
click at [705, 118] on button "查 询" at bounding box center [706, 119] width 26 height 13
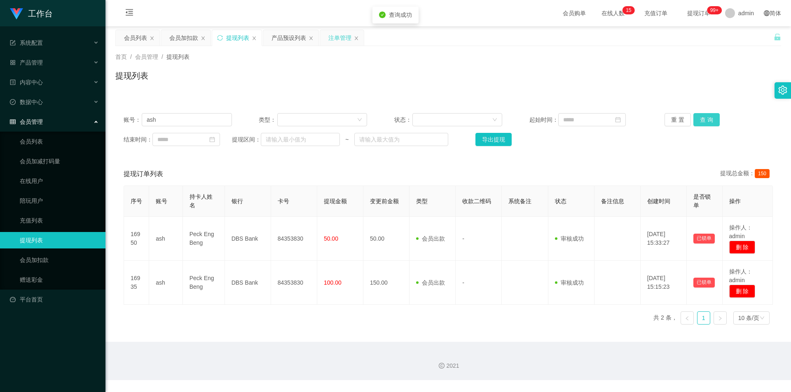
click at [705, 118] on button "查 询" at bounding box center [706, 119] width 26 height 13
click at [733, 62] on div "首页 / 会员管理 / 提现列表 / 提现列表" at bounding box center [447, 71] width 665 height 36
